Goal: Book appointment/travel/reservation

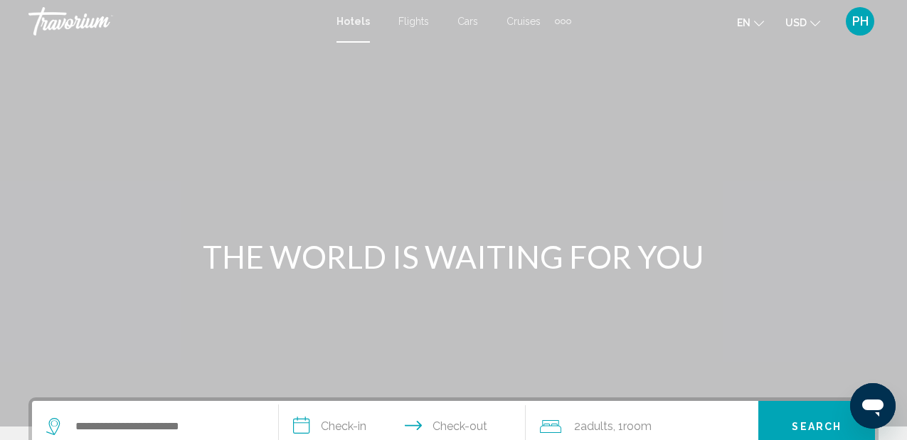
click at [418, 24] on span "Flights" at bounding box center [413, 21] width 31 height 11
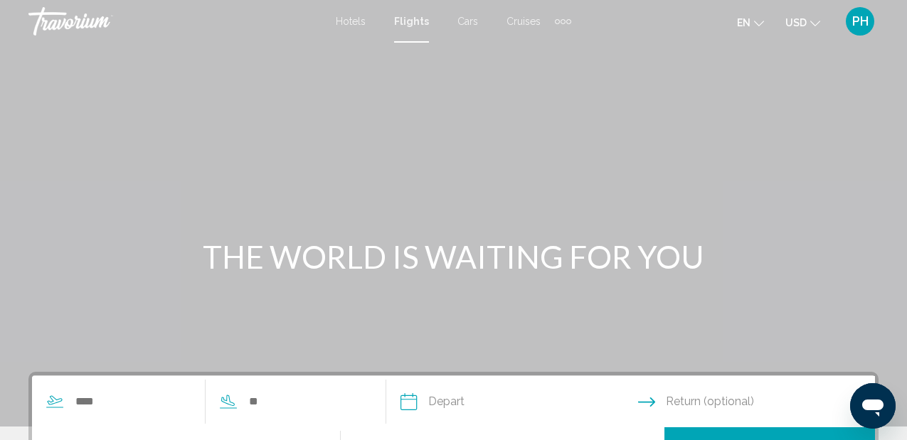
click at [405, 27] on div "Hotels Flights Cars Cruises Activities Hotels Flights Cars Cruises Activities" at bounding box center [453, 21] width 235 height 23
click at [356, 16] on span "Hotels" at bounding box center [351, 21] width 30 height 11
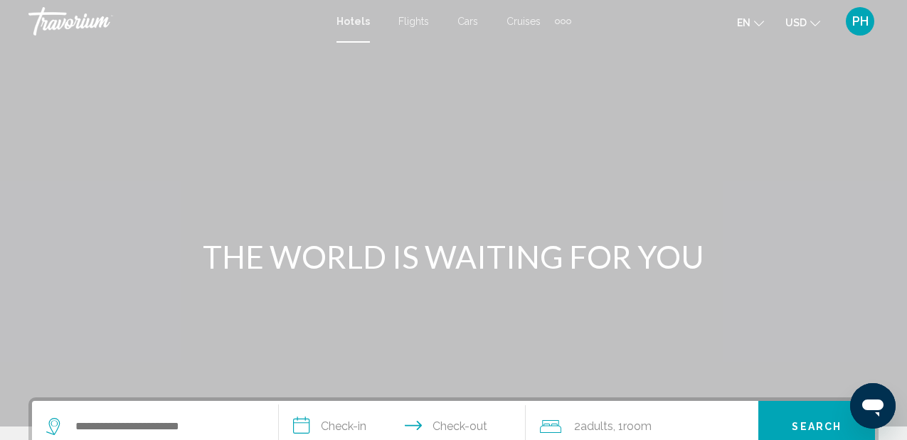
click at [470, 26] on span "Cars" at bounding box center [467, 21] width 21 height 11
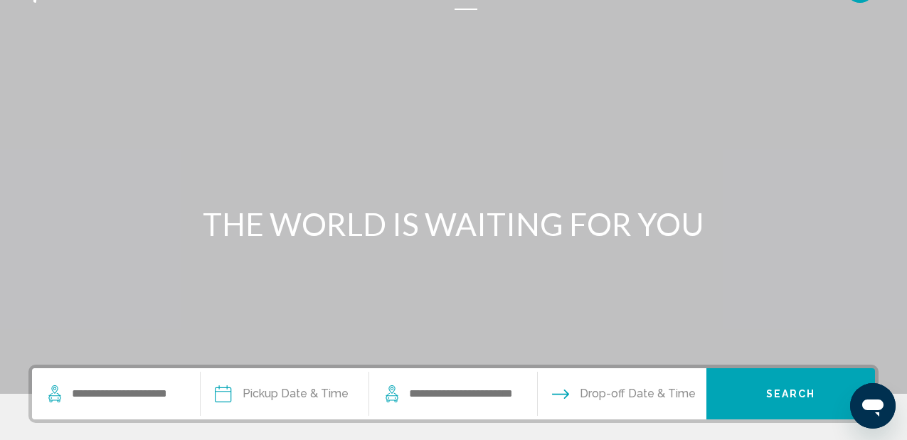
scroll to position [36, 0]
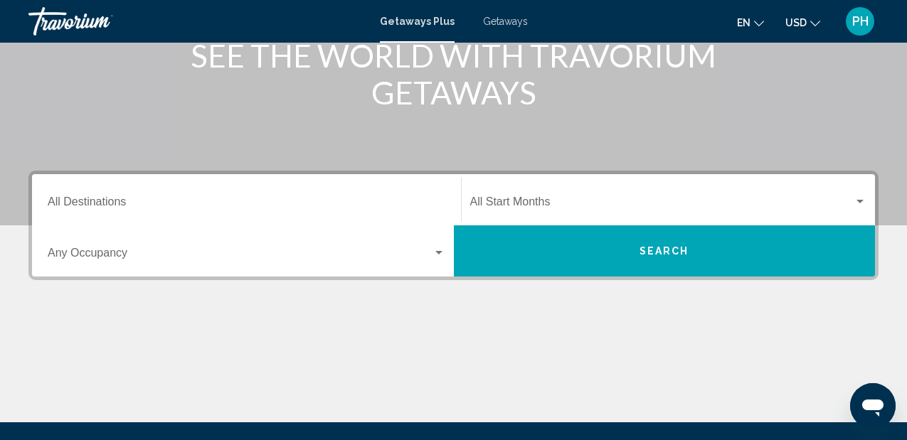
scroll to position [211, 0]
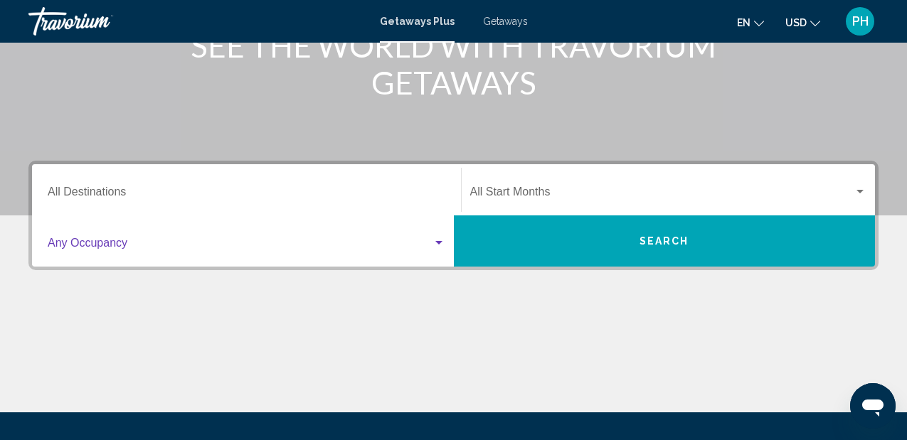
click at [437, 240] on div "Search widget" at bounding box center [438, 243] width 13 height 11
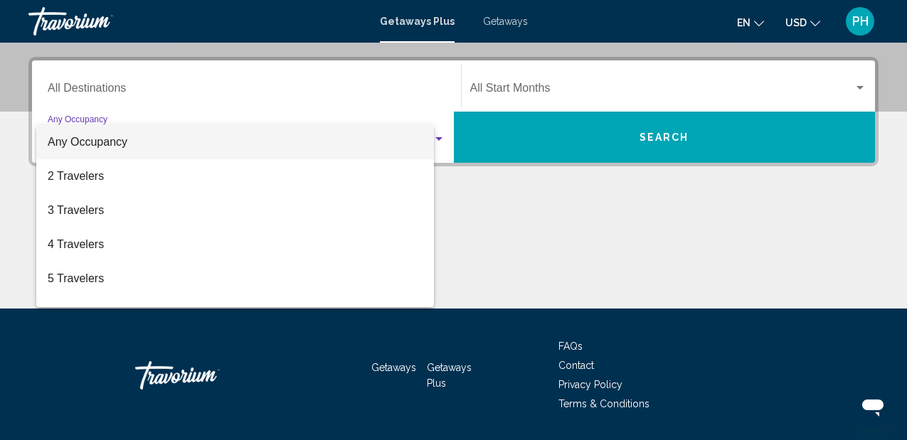
scroll to position [326, 0]
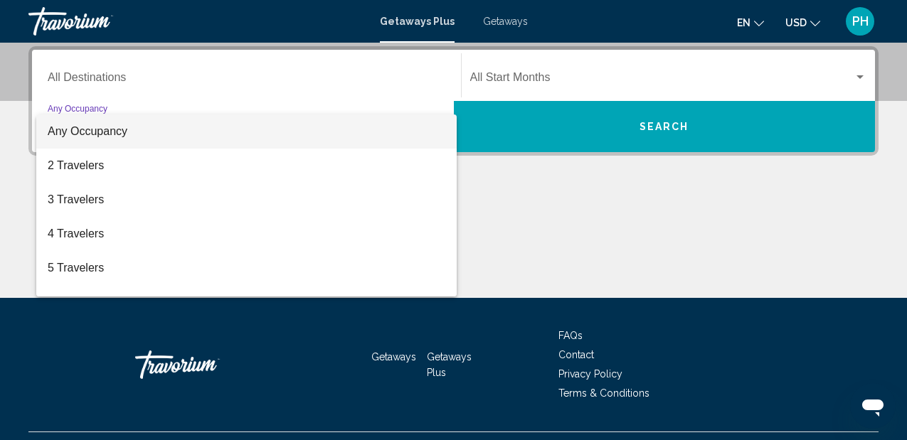
click at [511, 241] on div at bounding box center [453, 220] width 907 height 440
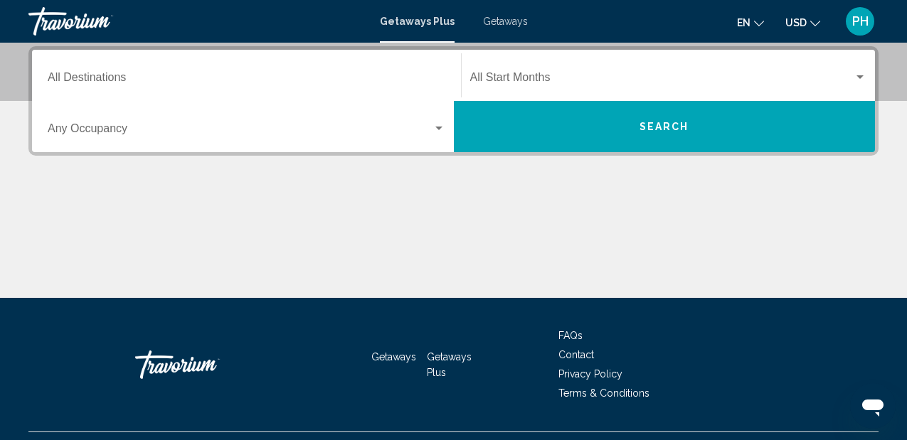
click at [437, 134] on div "Search widget" at bounding box center [247, 131] width 398 height 13
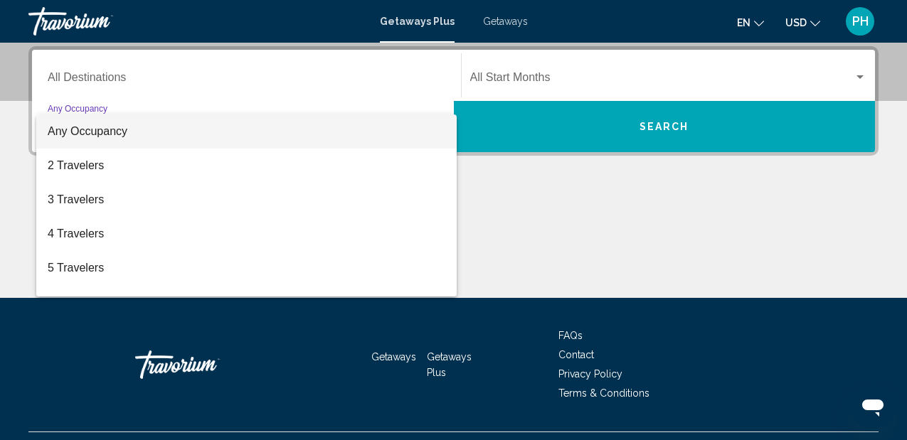
click at [513, 205] on div at bounding box center [453, 220] width 907 height 440
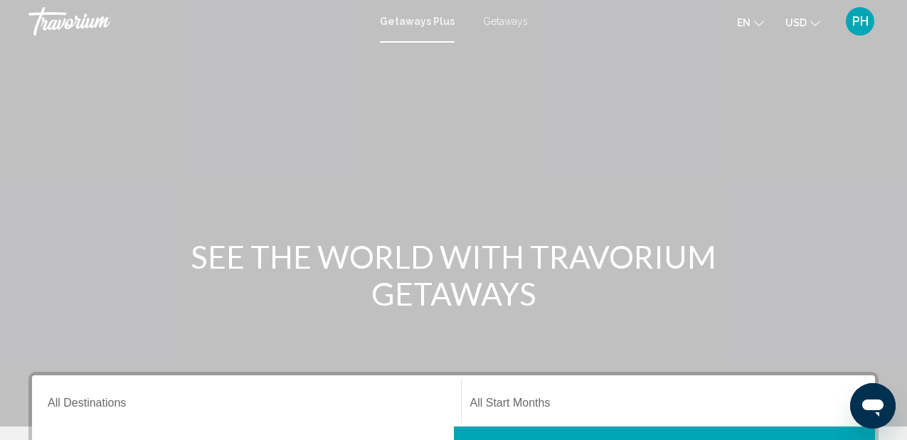
scroll to position [0, 0]
click at [864, 24] on span "PH" at bounding box center [860, 21] width 16 height 14
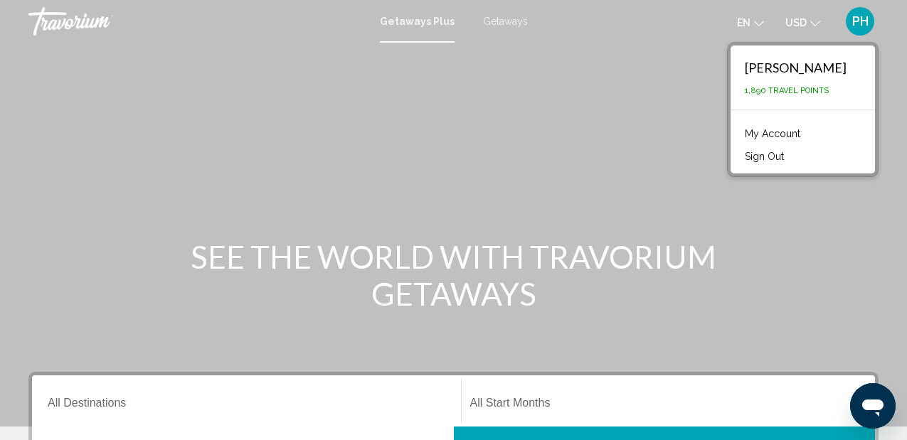
click at [761, 66] on div "Paul Hollins 1,890 Travel Points" at bounding box center [803, 78] width 144 height 64
click at [598, 248] on h1 "SEE THE WORLD WITH TRAVORIUM GETAWAYS" at bounding box center [454, 275] width 534 height 74
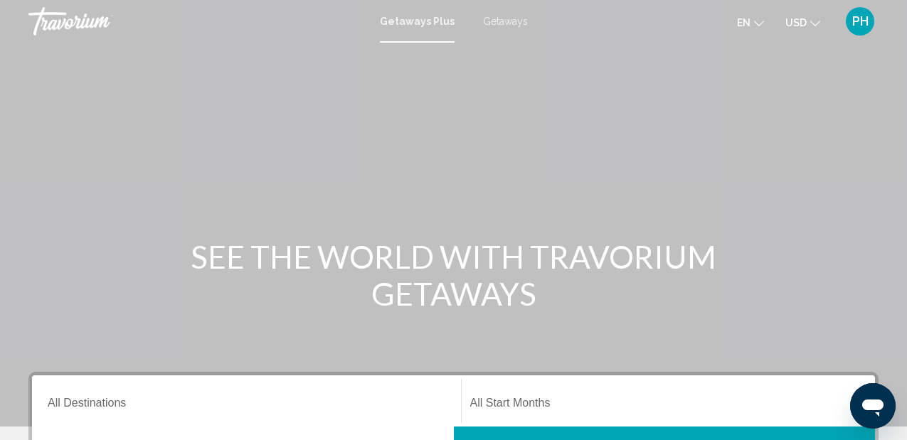
click at [849, 31] on button "PH" at bounding box center [860, 21] width 37 height 30
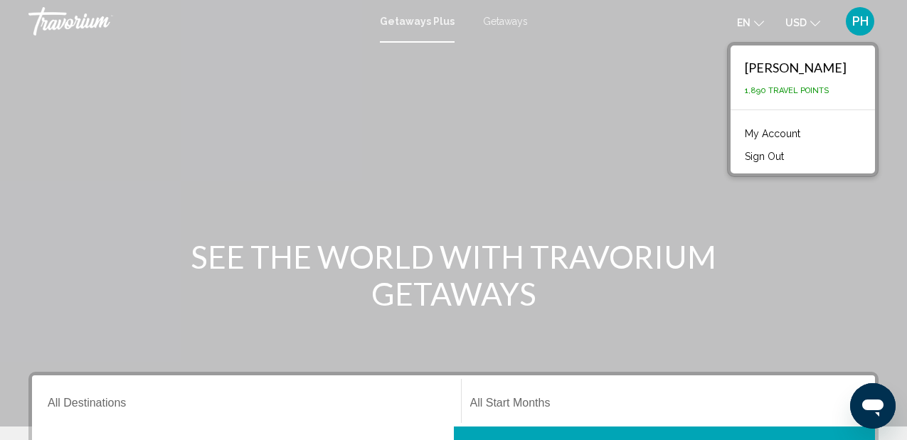
click at [790, 95] on div "Paul Hollins 1,890 Travel Points" at bounding box center [803, 78] width 144 height 64
click at [652, 41] on mat-toolbar "Getaways Plus Getaways en English Español Français Italiano Português русский U…" at bounding box center [453, 21] width 907 height 43
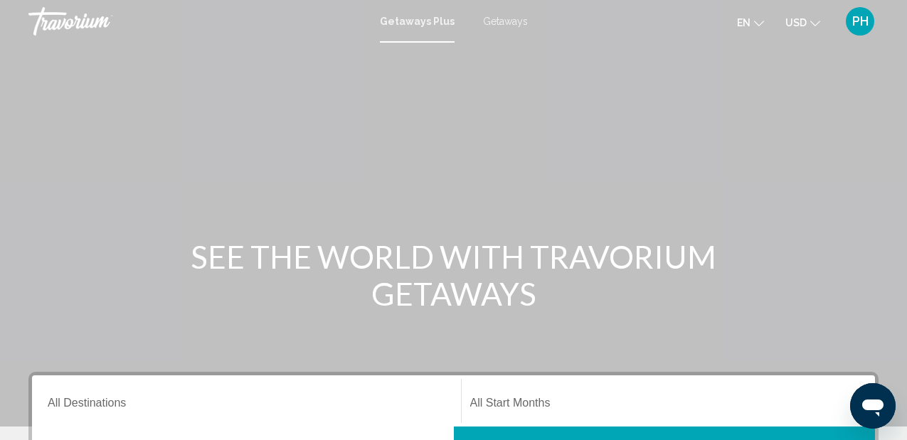
click at [862, 23] on span "PH" at bounding box center [860, 21] width 16 height 14
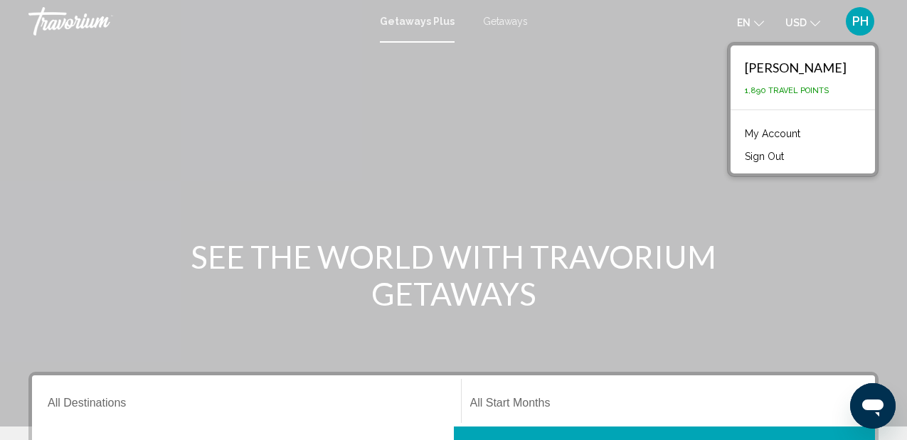
click at [607, 54] on div "Main content" at bounding box center [453, 213] width 907 height 427
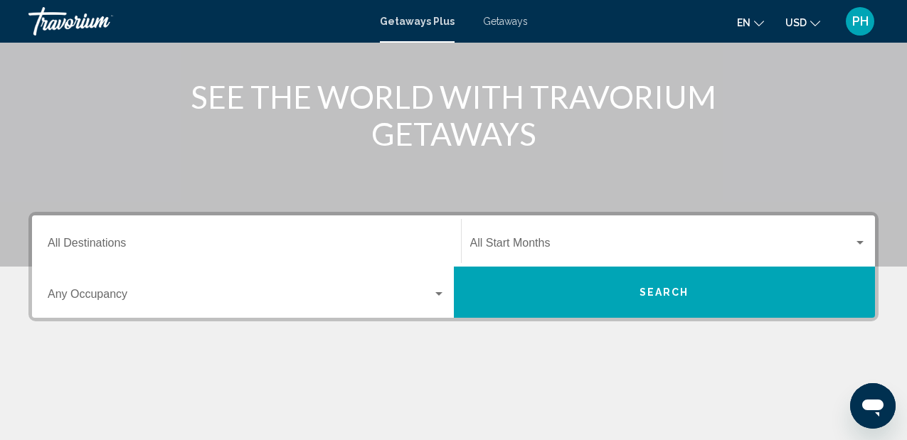
scroll to position [161, 0]
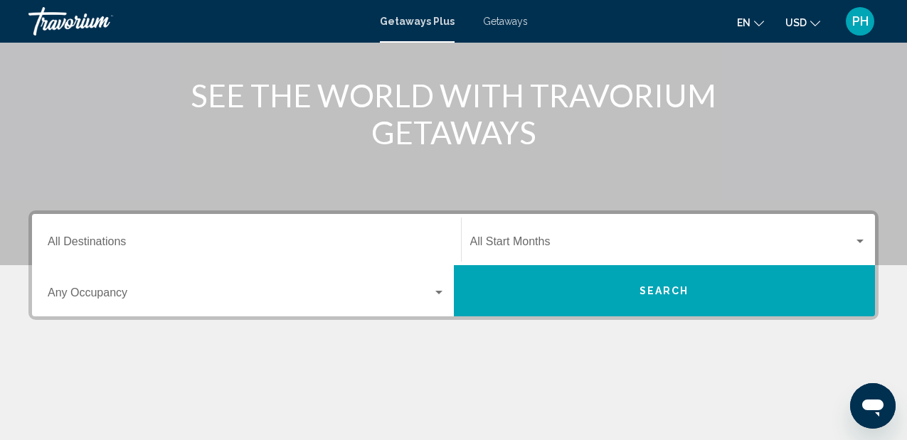
click at [333, 235] on div "Destination All Destinations" at bounding box center [247, 240] width 398 height 45
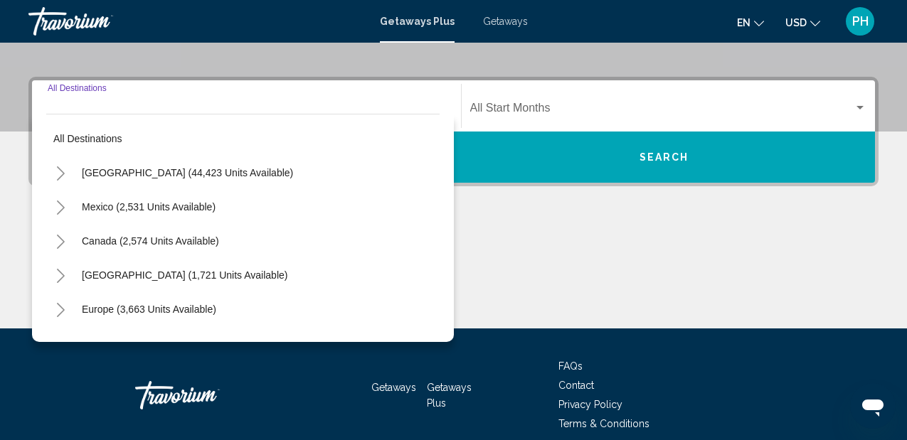
scroll to position [326, 0]
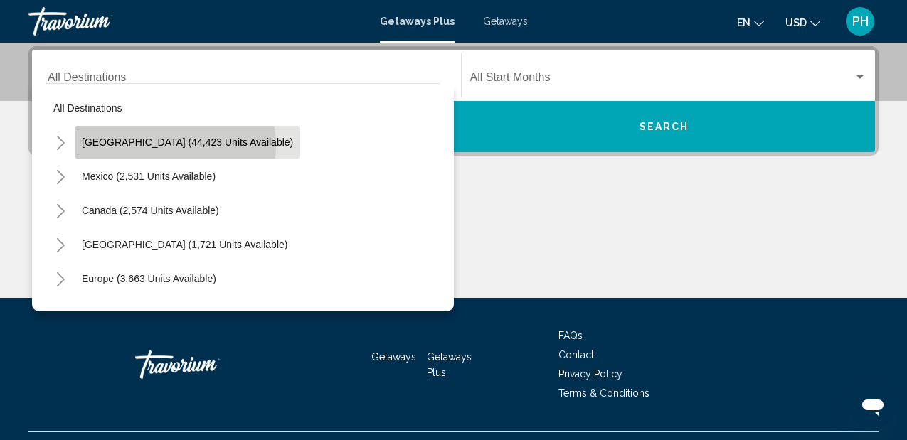
click at [174, 145] on span "United States (44,423 units available)" at bounding box center [187, 142] width 211 height 11
type input "**********"
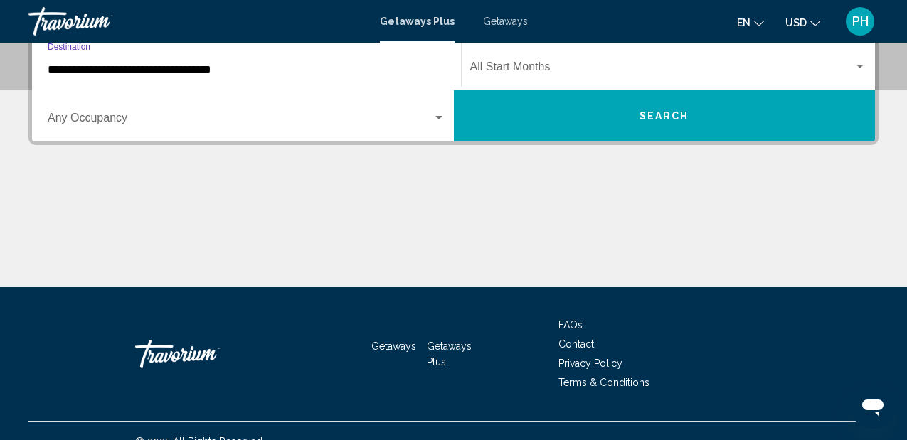
scroll to position [337, 0]
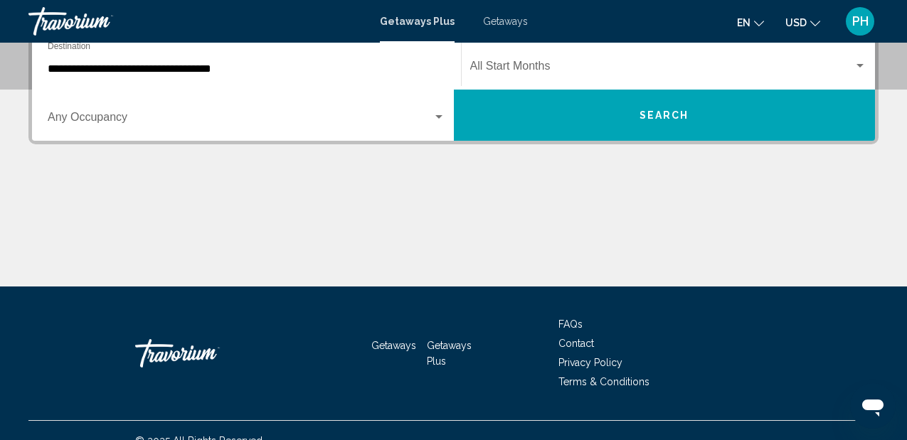
click at [516, 22] on span "Getaways" at bounding box center [505, 21] width 45 height 11
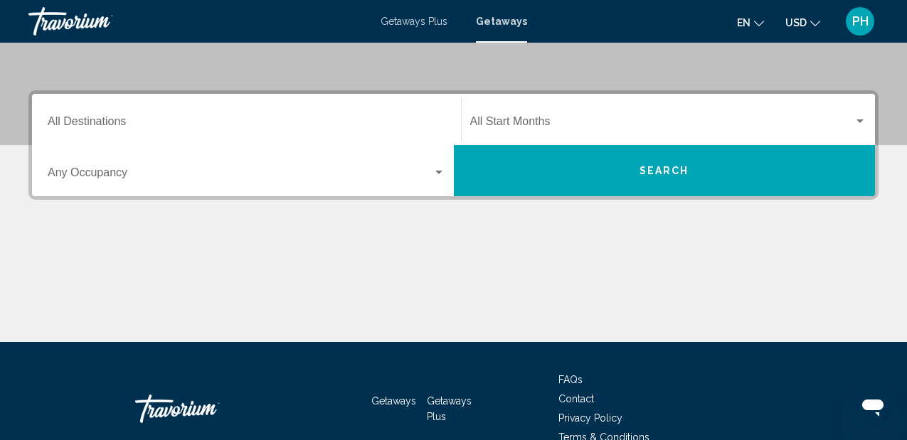
scroll to position [272, 0]
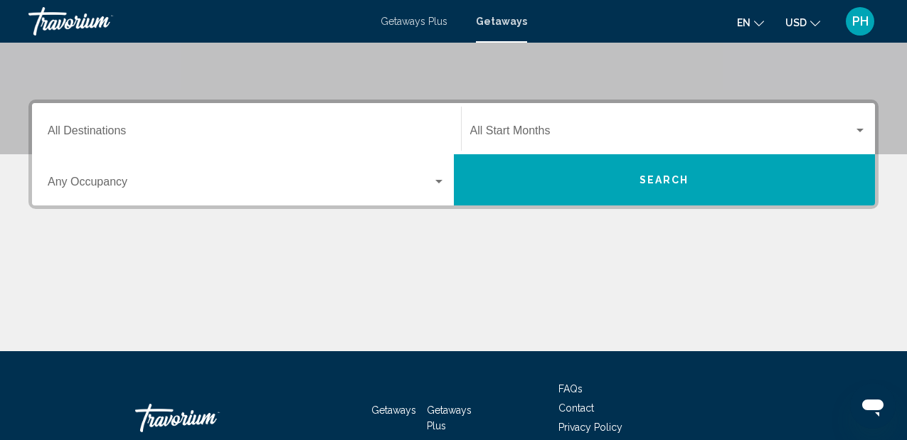
click at [297, 143] on div "Destination All Destinations" at bounding box center [247, 129] width 398 height 45
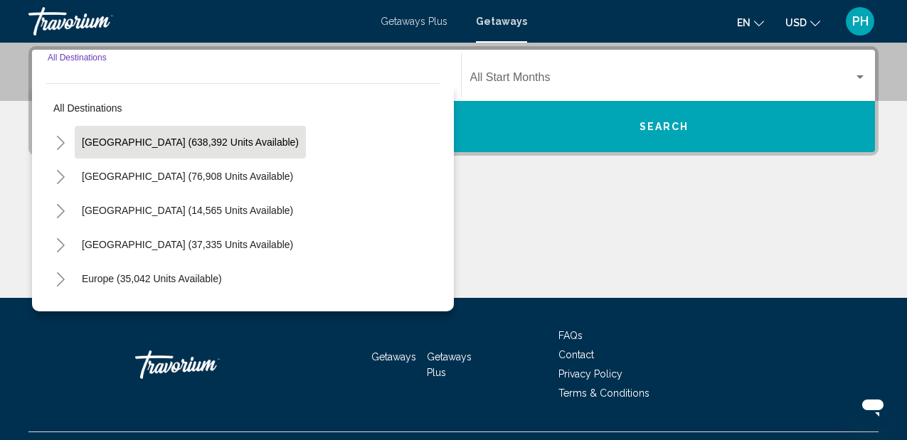
click at [198, 139] on span "United States (638,392 units available)" at bounding box center [190, 142] width 217 height 11
type input "**********"
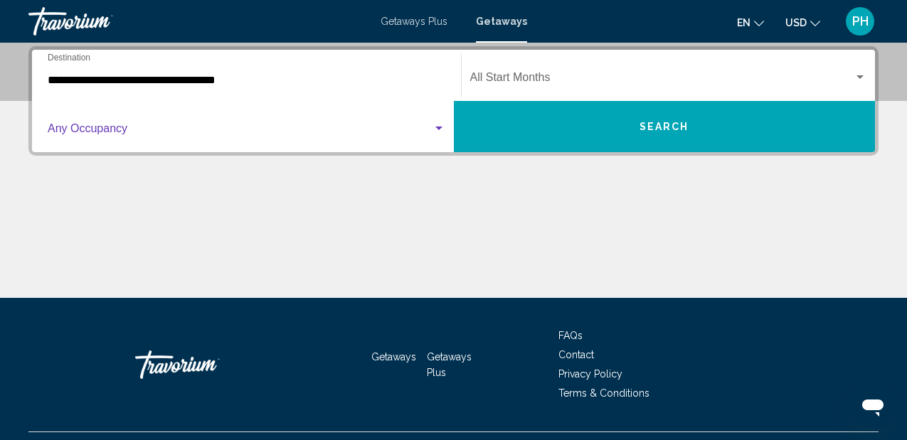
click at [272, 134] on span "Search widget" at bounding box center [240, 131] width 385 height 13
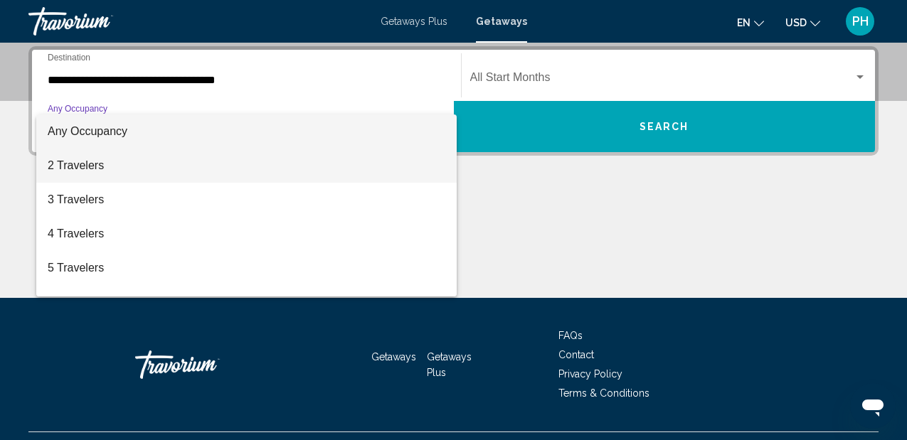
click at [319, 160] on span "2 Travelers" at bounding box center [247, 166] width 398 height 34
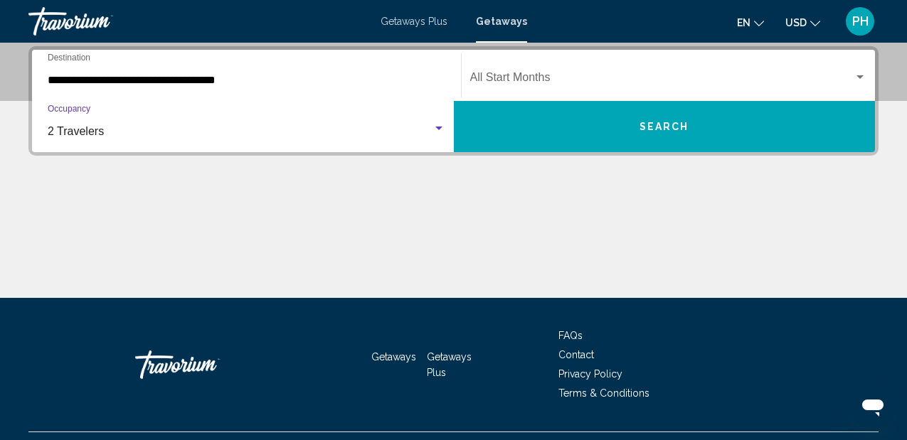
click at [528, 144] on button "Search" at bounding box center [665, 126] width 422 height 51
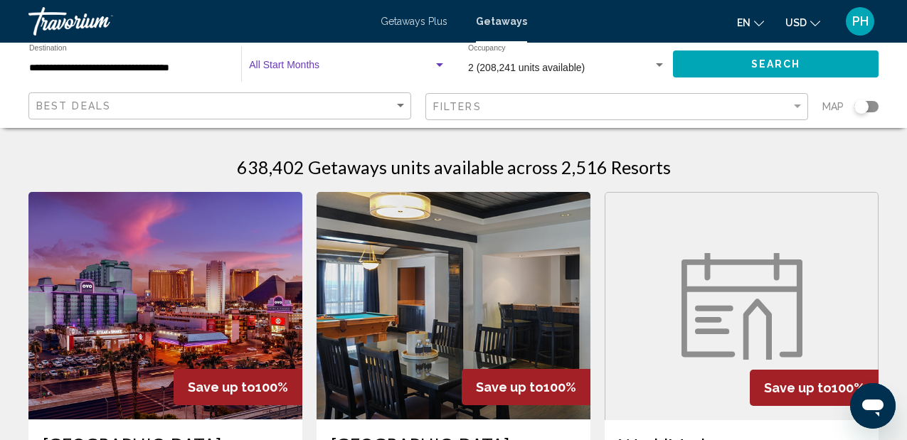
click at [440, 64] on div "Search widget" at bounding box center [439, 65] width 7 height 4
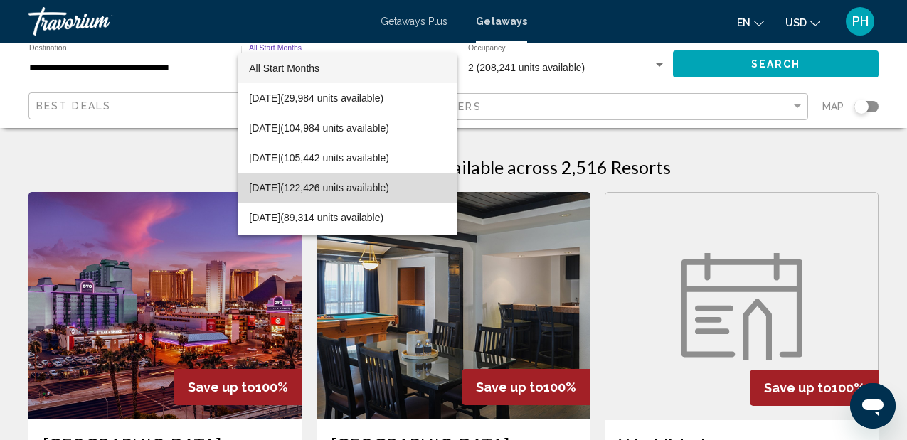
click at [387, 186] on span "November 2025 (122,426 units available)" at bounding box center [347, 188] width 197 height 30
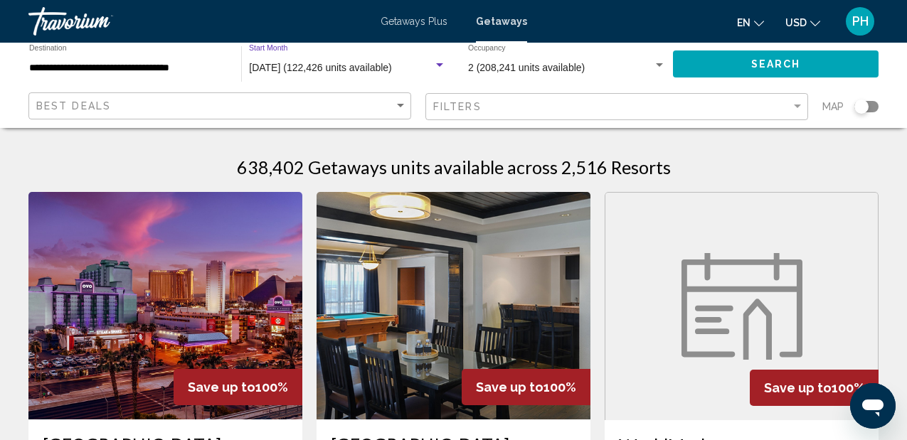
click at [734, 60] on button "Search" at bounding box center [776, 64] width 206 height 26
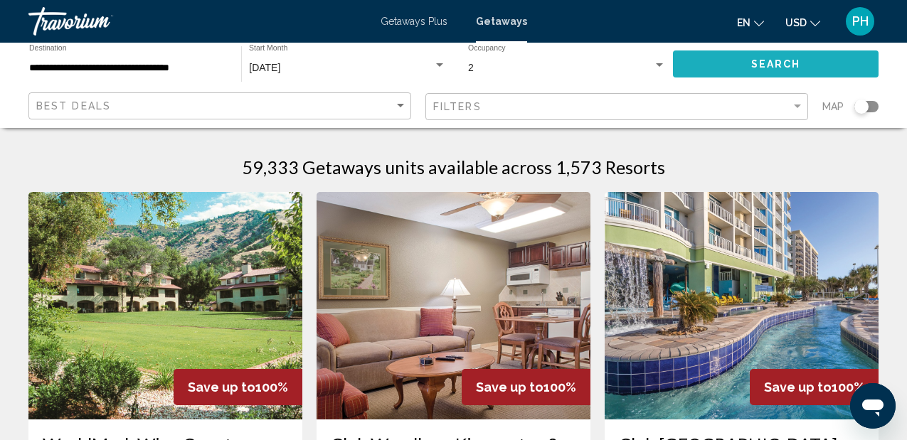
click at [771, 59] on span "Search" at bounding box center [776, 64] width 50 height 11
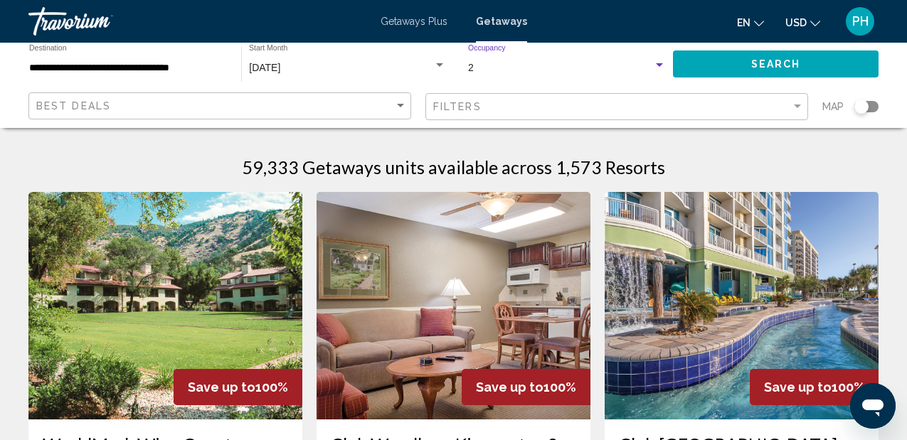
click at [658, 67] on div "Search widget" at bounding box center [659, 65] width 7 height 4
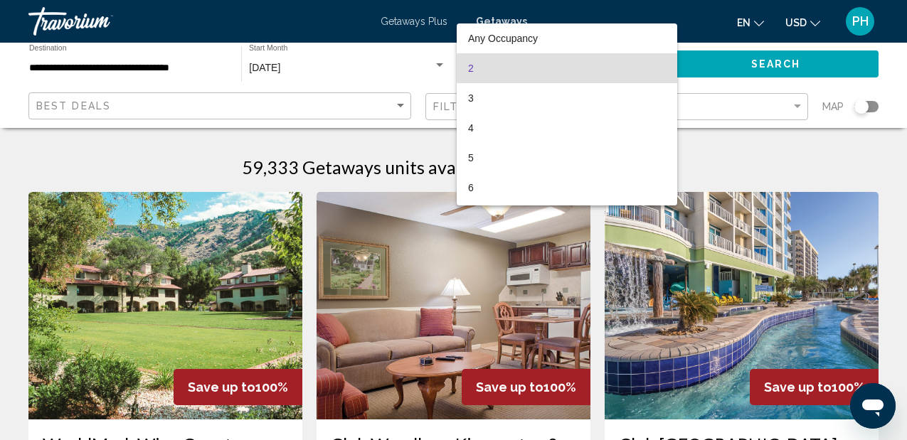
click at [643, 68] on span "2" at bounding box center [567, 68] width 198 height 30
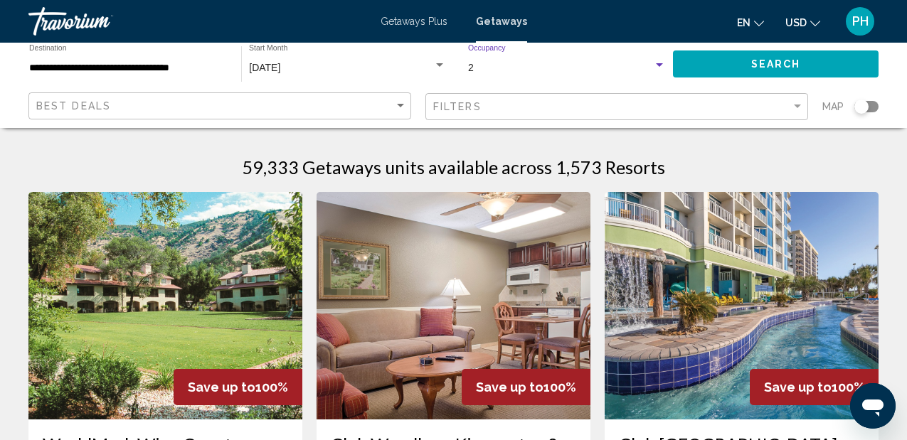
click at [566, 68] on div "2" at bounding box center [560, 68] width 185 height 11
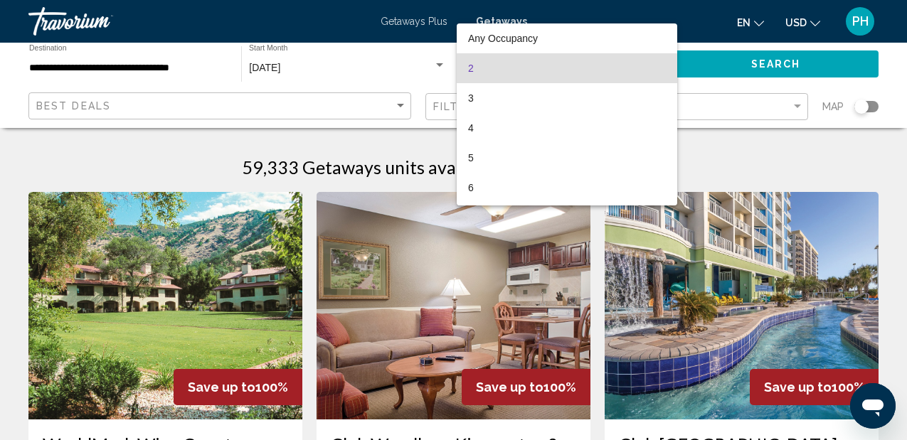
click at [566, 68] on span "2" at bounding box center [567, 68] width 198 height 30
